Goal: Task Accomplishment & Management: Use online tool/utility

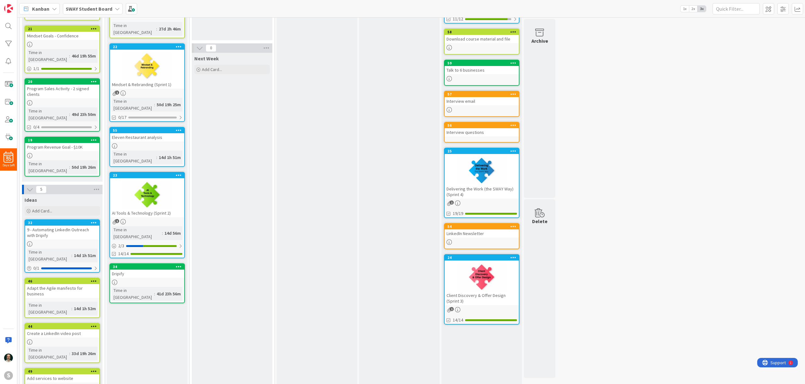
scroll to position [107, 0]
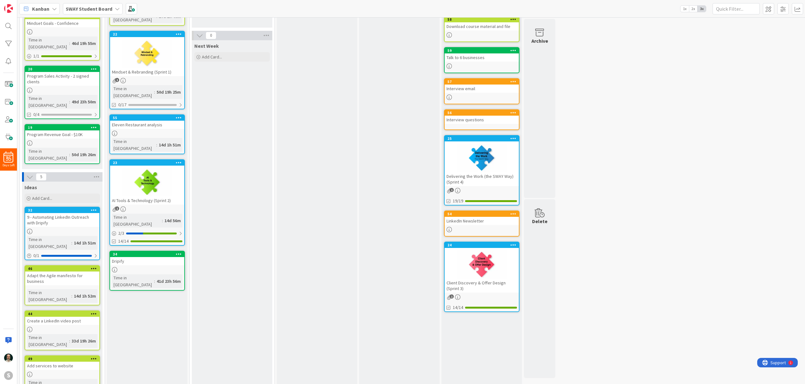
click at [93, 266] on icon at bounding box center [94, 268] width 6 height 4
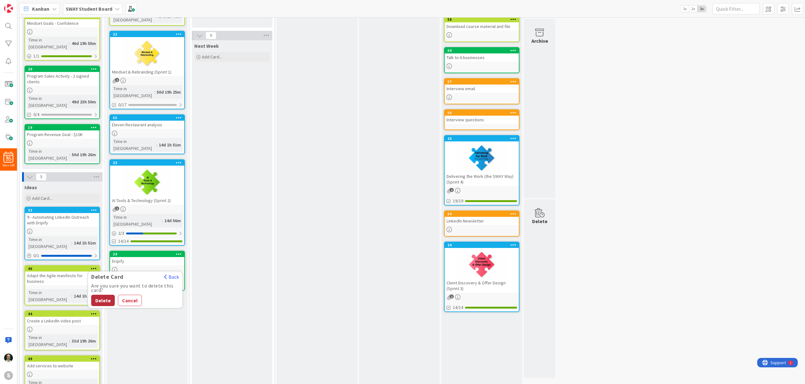
click at [103, 295] on button "Delete" at bounding box center [103, 300] width 24 height 11
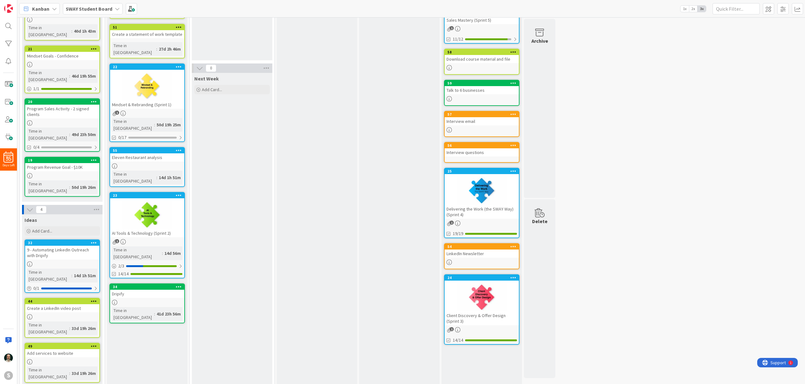
click at [179, 285] on icon at bounding box center [179, 287] width 6 height 4
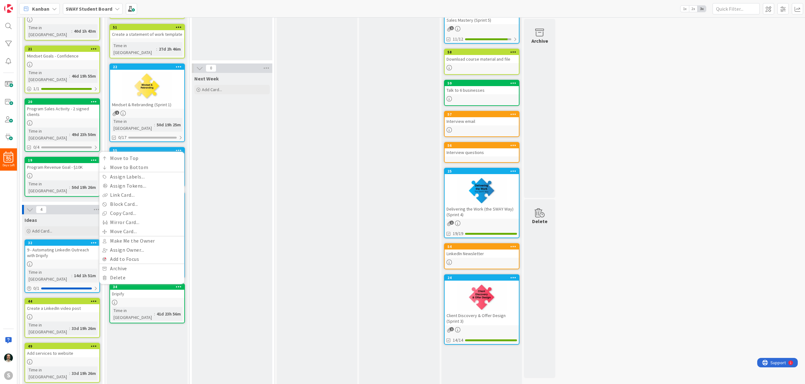
click at [222, 267] on div "Next Week Add Card..." at bounding box center [232, 253] width 80 height 360
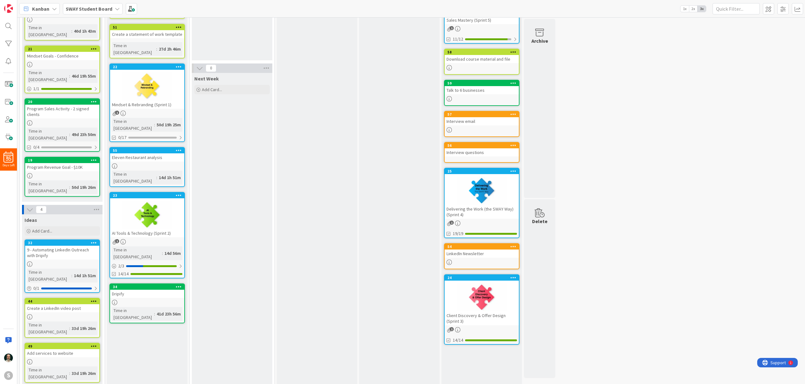
click at [163, 300] on div at bounding box center [147, 302] width 74 height 5
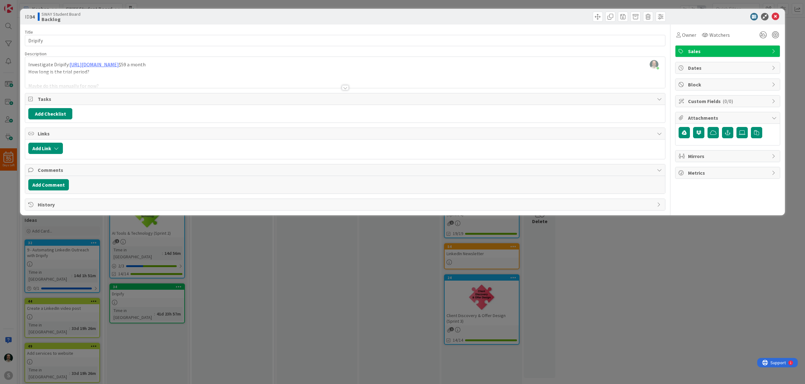
click at [344, 88] on div at bounding box center [345, 87] width 7 height 5
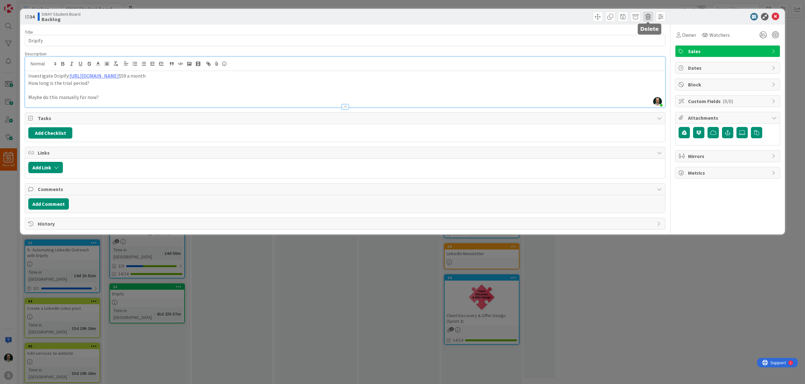
click at [647, 17] on span at bounding box center [648, 17] width 10 height 10
click at [655, 47] on button "Delete" at bounding box center [658, 46] width 24 height 11
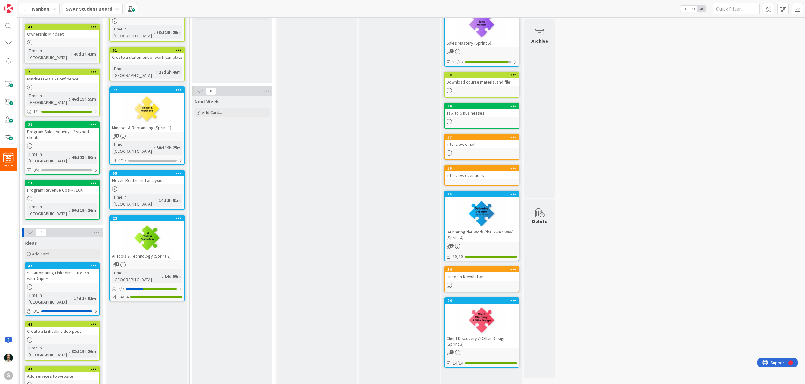
scroll to position [75, 0]
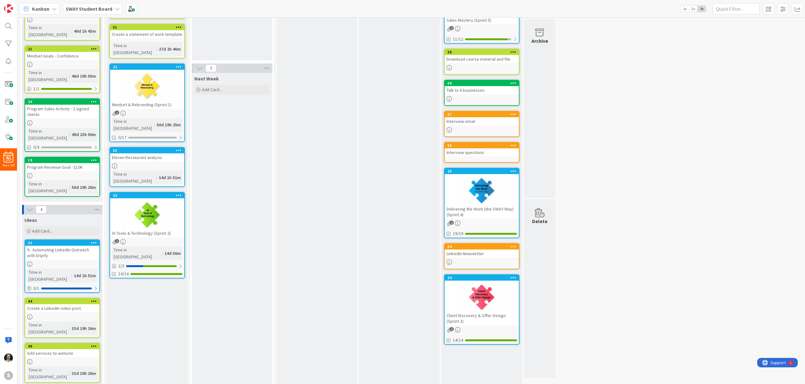
click at [169, 201] on div at bounding box center [147, 215] width 74 height 28
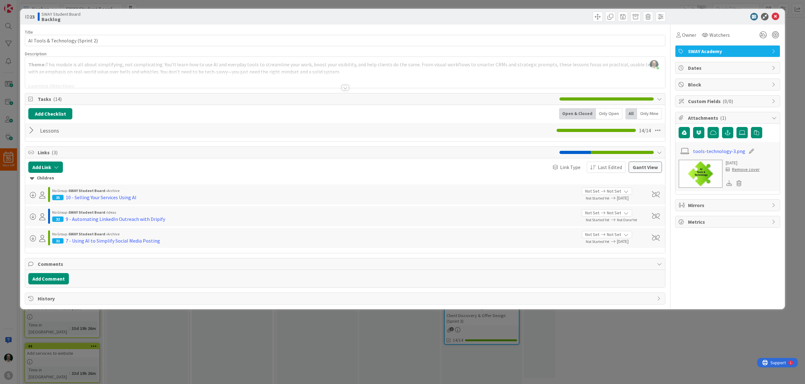
click at [31, 130] on div at bounding box center [32, 130] width 8 height 11
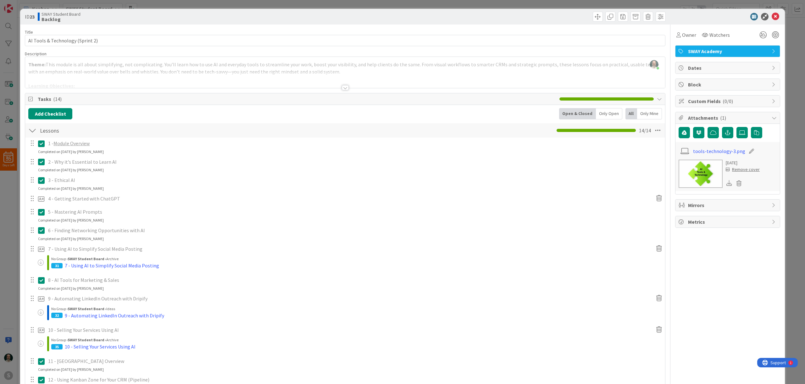
click at [34, 130] on div at bounding box center [32, 130] width 8 height 11
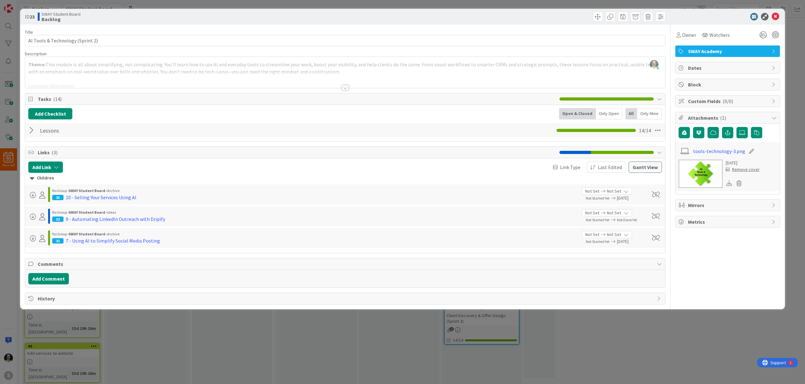
click at [232, 217] on div "32 9 - Automating LinkedIn Outreach with Dripify" at bounding box center [314, 219] width 525 height 8
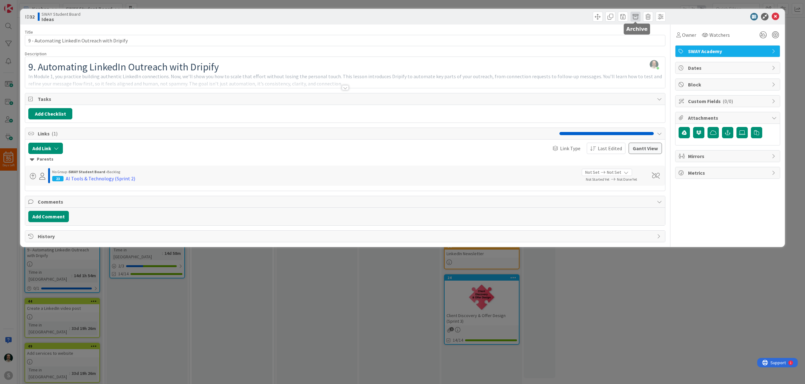
click at [635, 17] on span at bounding box center [635, 17] width 10 height 10
click at [645, 45] on button "Archive" at bounding box center [645, 46] width 25 height 11
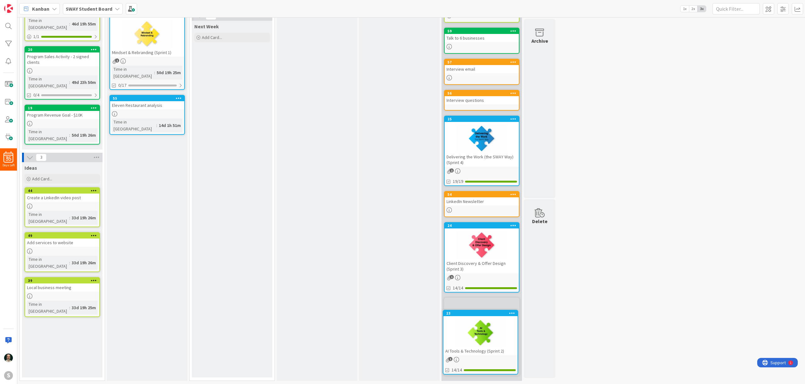
scroll to position [121, 0]
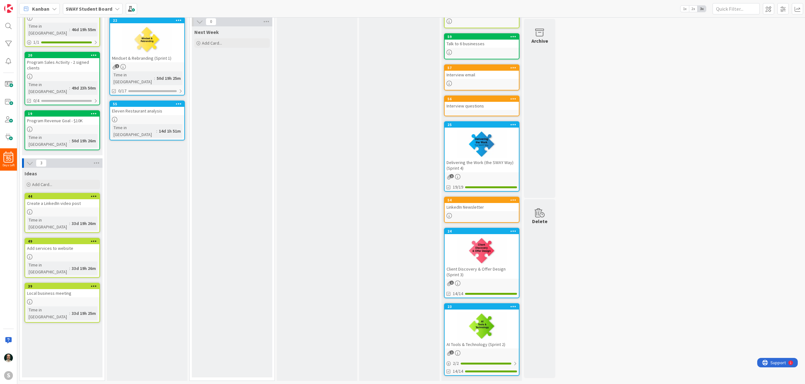
click at [179, 102] on icon at bounding box center [179, 104] width 6 height 4
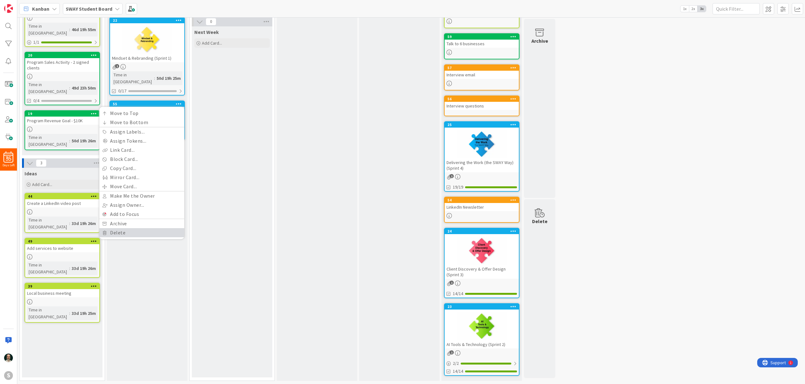
click at [126, 228] on link "Delete" at bounding box center [141, 232] width 85 height 9
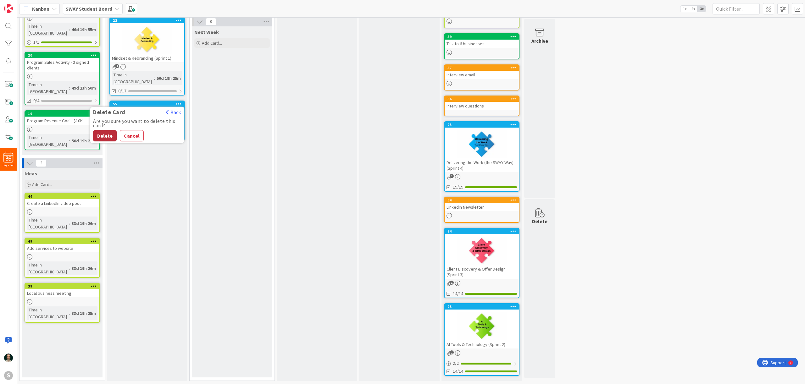
click at [105, 130] on button "Delete" at bounding box center [105, 135] width 24 height 11
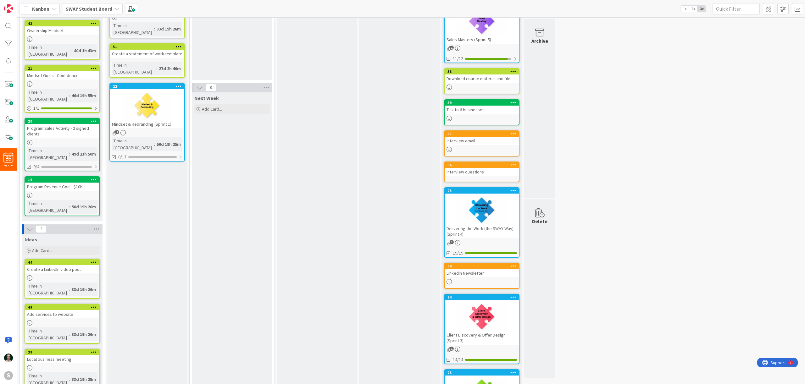
scroll to position [0, 0]
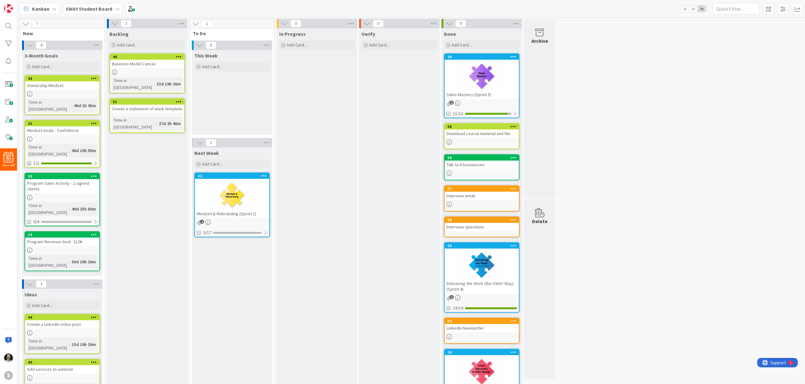
drag, startPoint x: 151, startPoint y: 129, endPoint x: 103, endPoint y: 2, distance: 135.6
